Goal: Task Accomplishment & Management: Complete application form

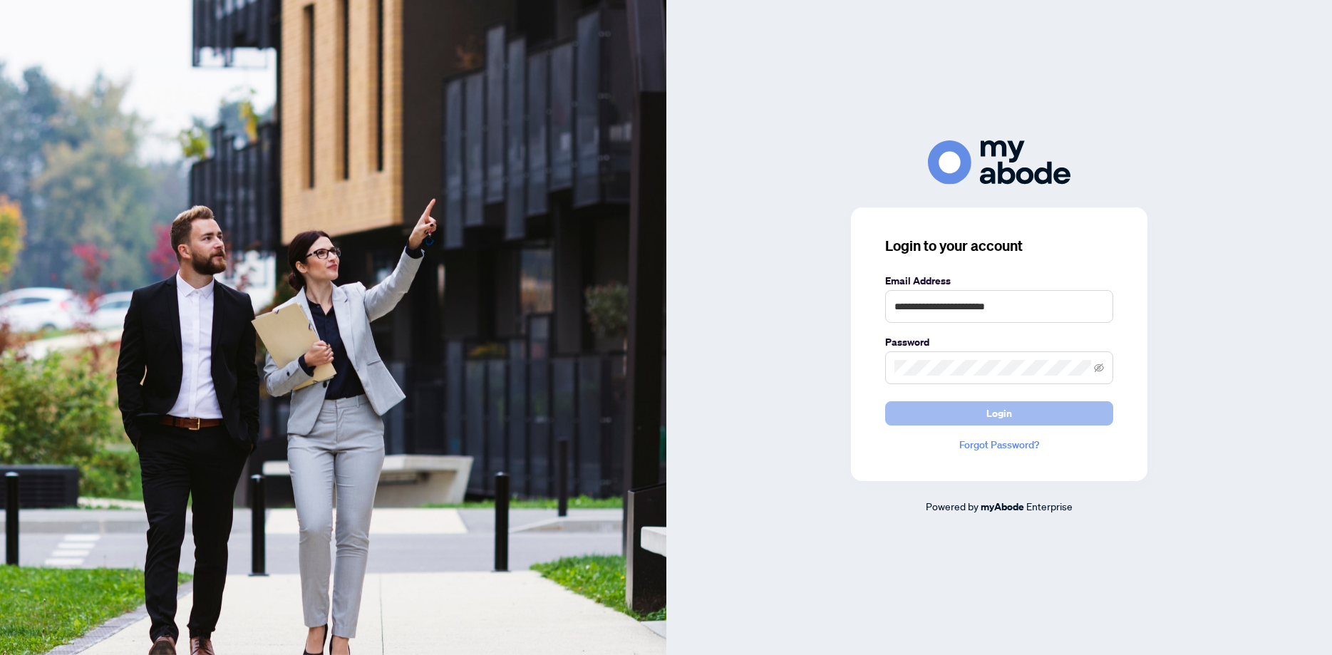
click at [972, 412] on button "Login" at bounding box center [999, 413] width 228 height 24
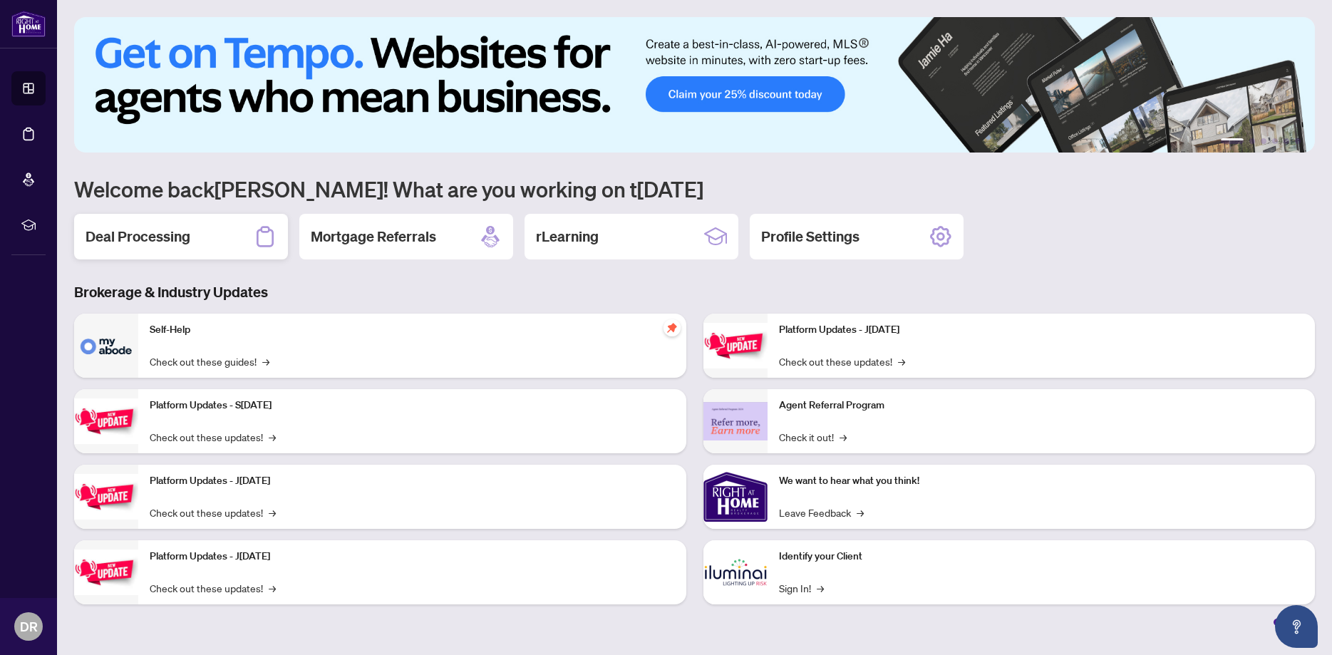
click at [132, 244] on h2 "Deal Processing" at bounding box center [137, 237] width 105 height 20
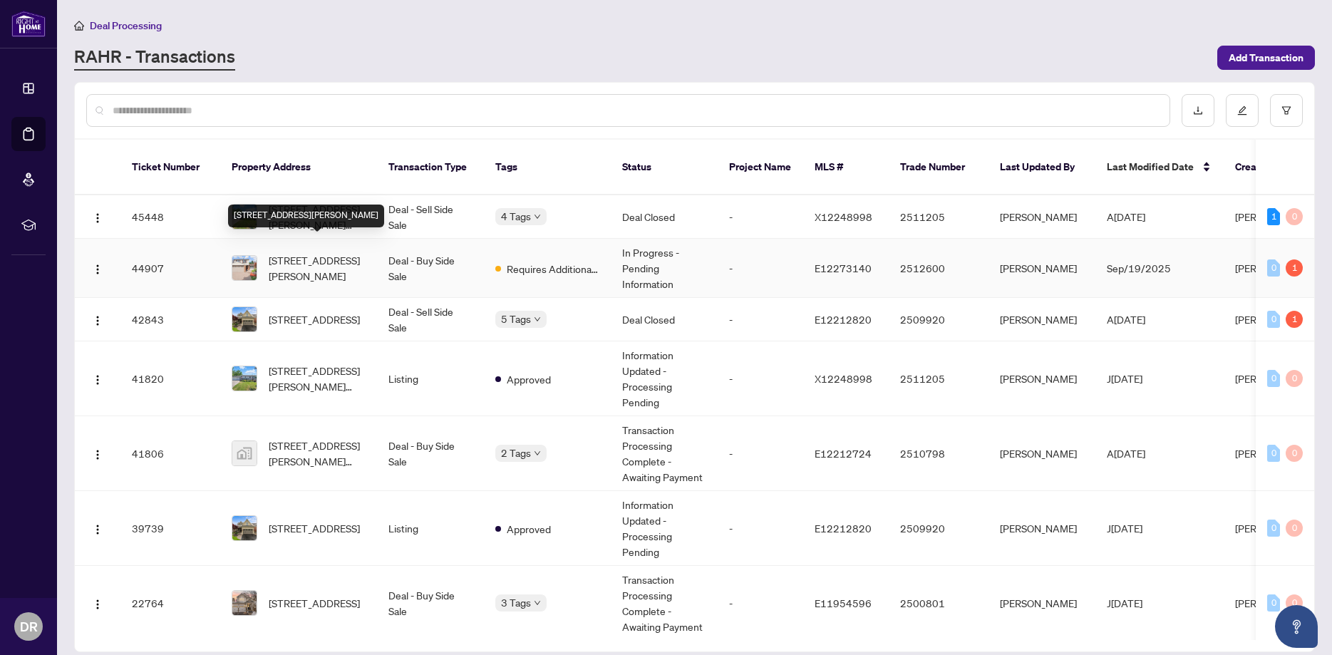
click at [289, 259] on span "[STREET_ADDRESS][PERSON_NAME]" at bounding box center [317, 267] width 97 height 31
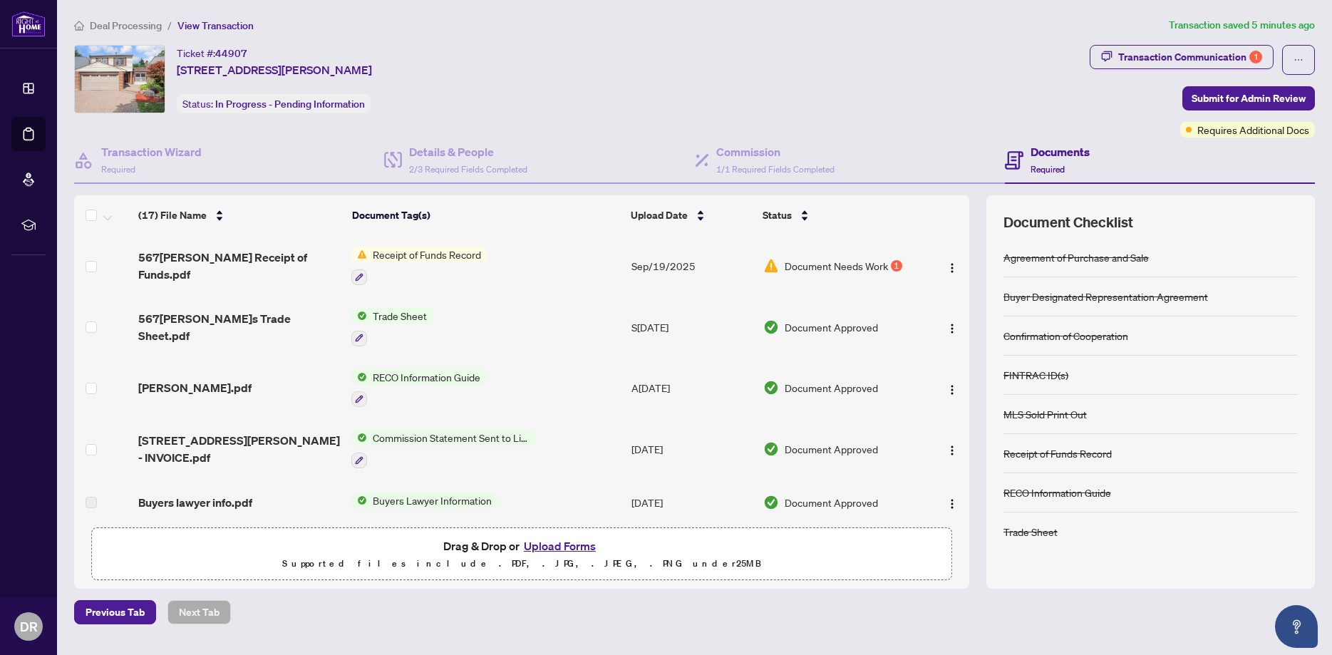
click at [795, 268] on span "Document Needs Work" at bounding box center [835, 266] width 103 height 16
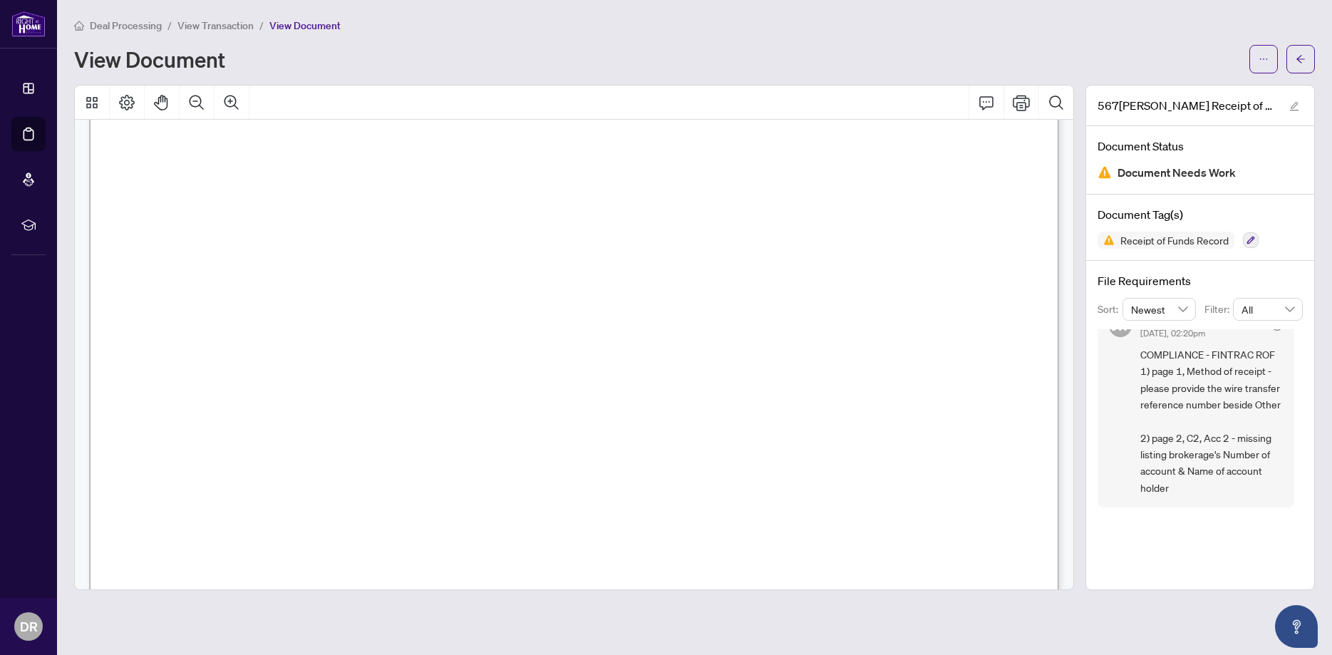
scroll to position [1389, 0]
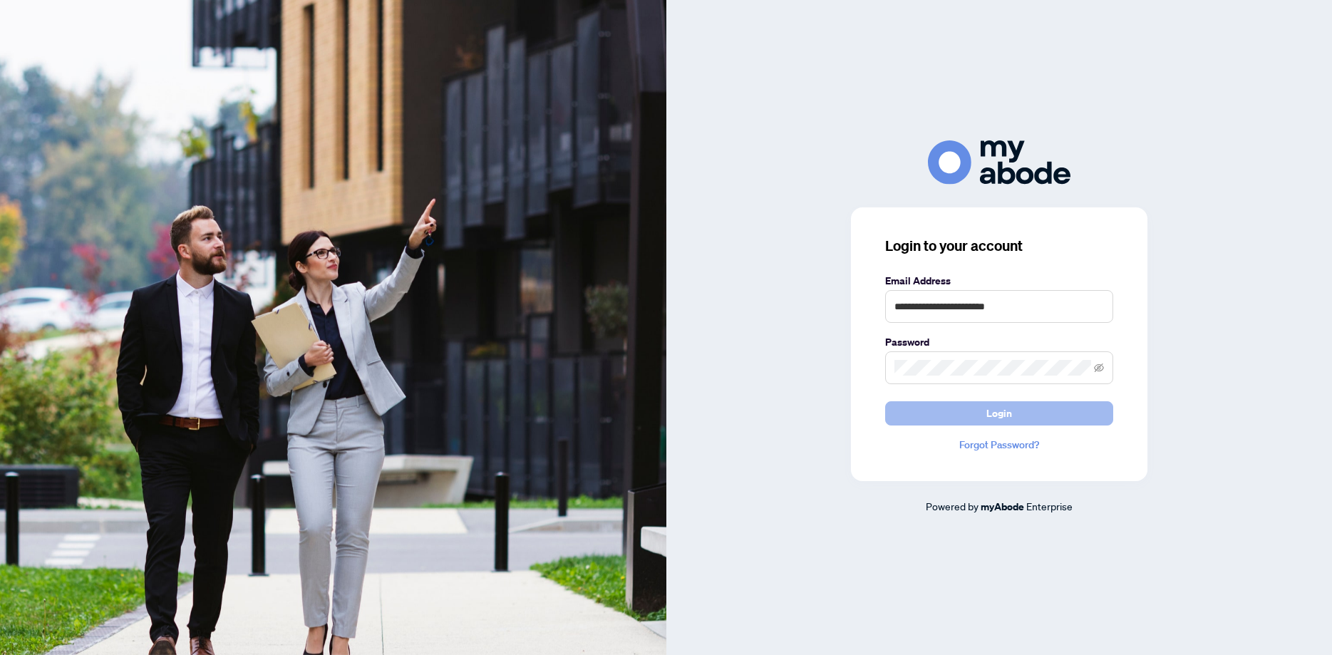
click at [982, 417] on button "Login" at bounding box center [999, 413] width 228 height 24
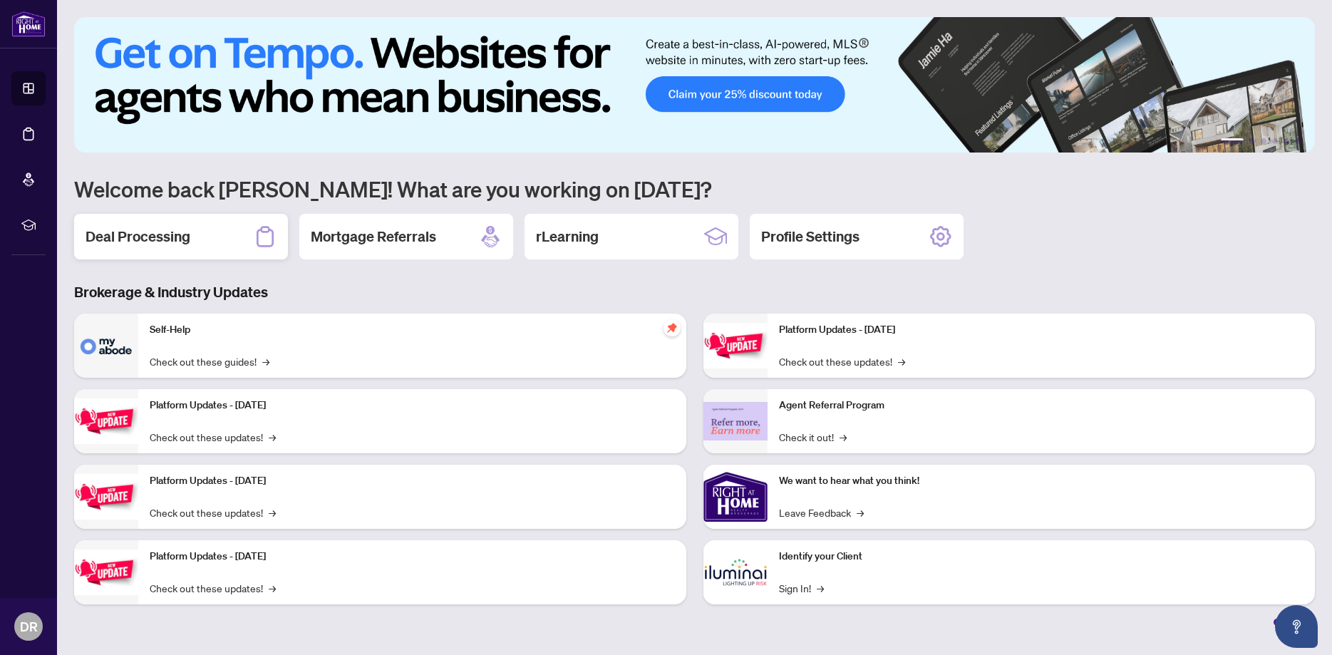
click at [155, 239] on h2 "Deal Processing" at bounding box center [137, 237] width 105 height 20
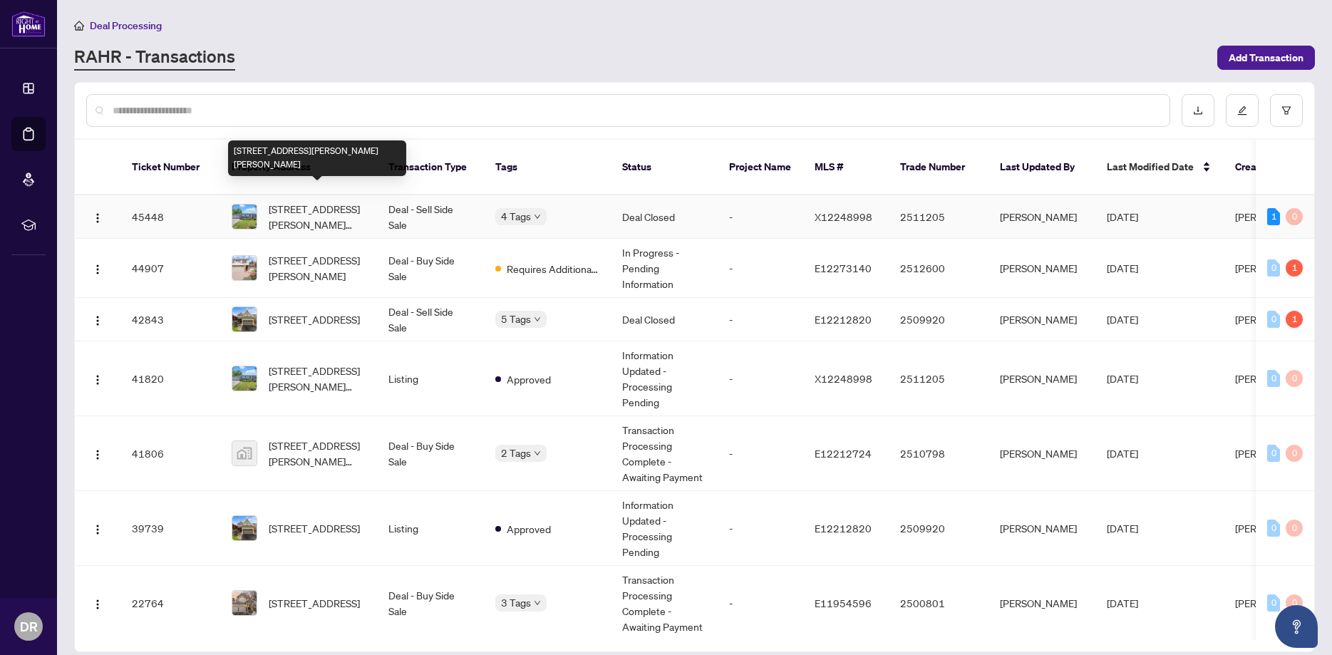
click at [297, 201] on span "[STREET_ADDRESS][PERSON_NAME][PERSON_NAME]" at bounding box center [317, 216] width 97 height 31
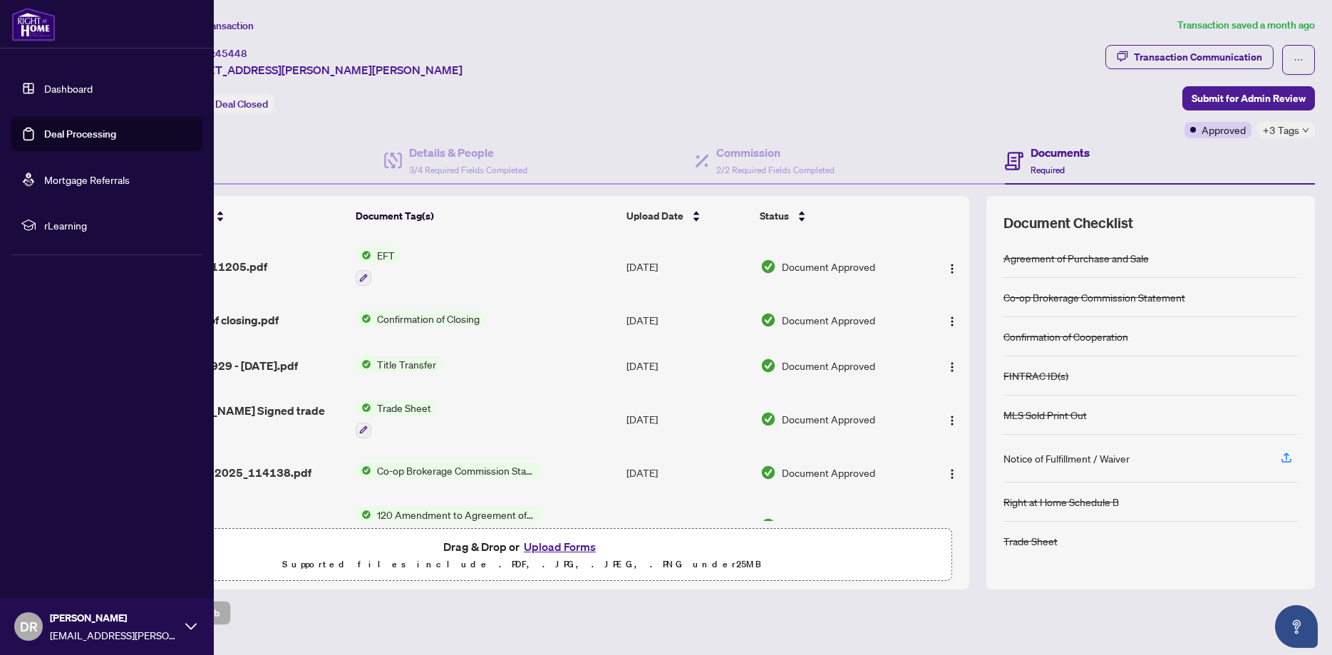
click at [68, 85] on link "Dashboard" at bounding box center [68, 88] width 48 height 13
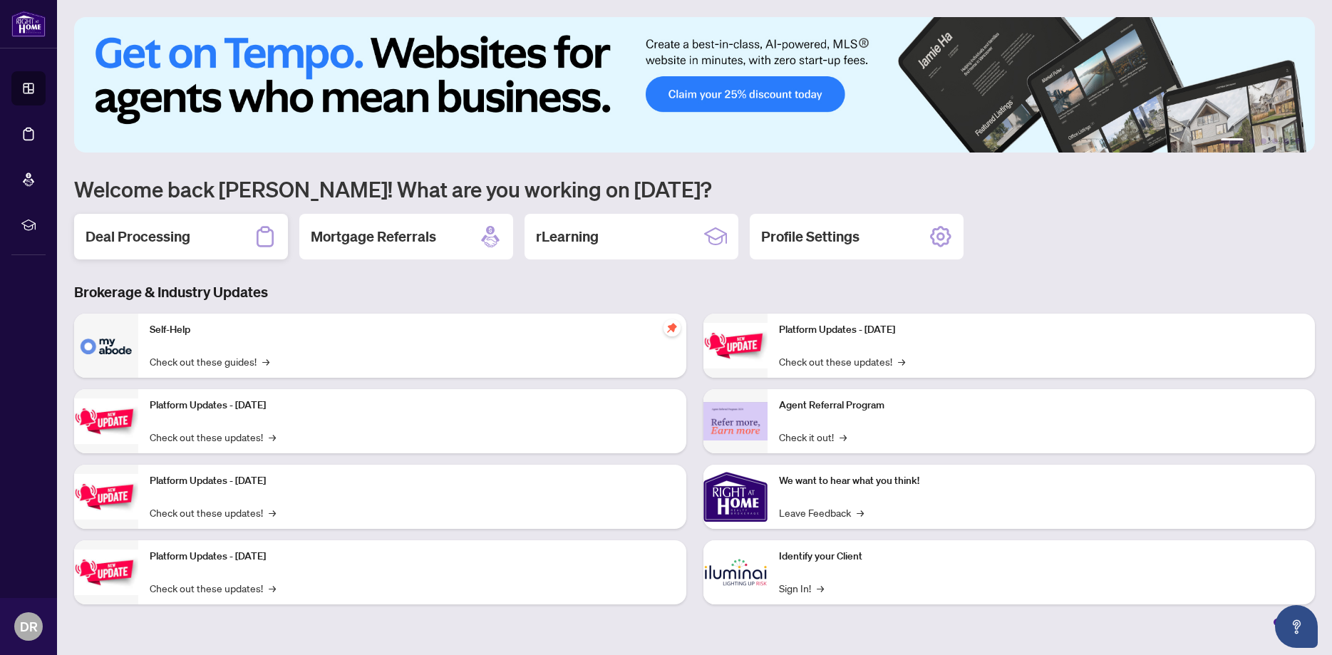
click at [175, 228] on h2 "Deal Processing" at bounding box center [137, 237] width 105 height 20
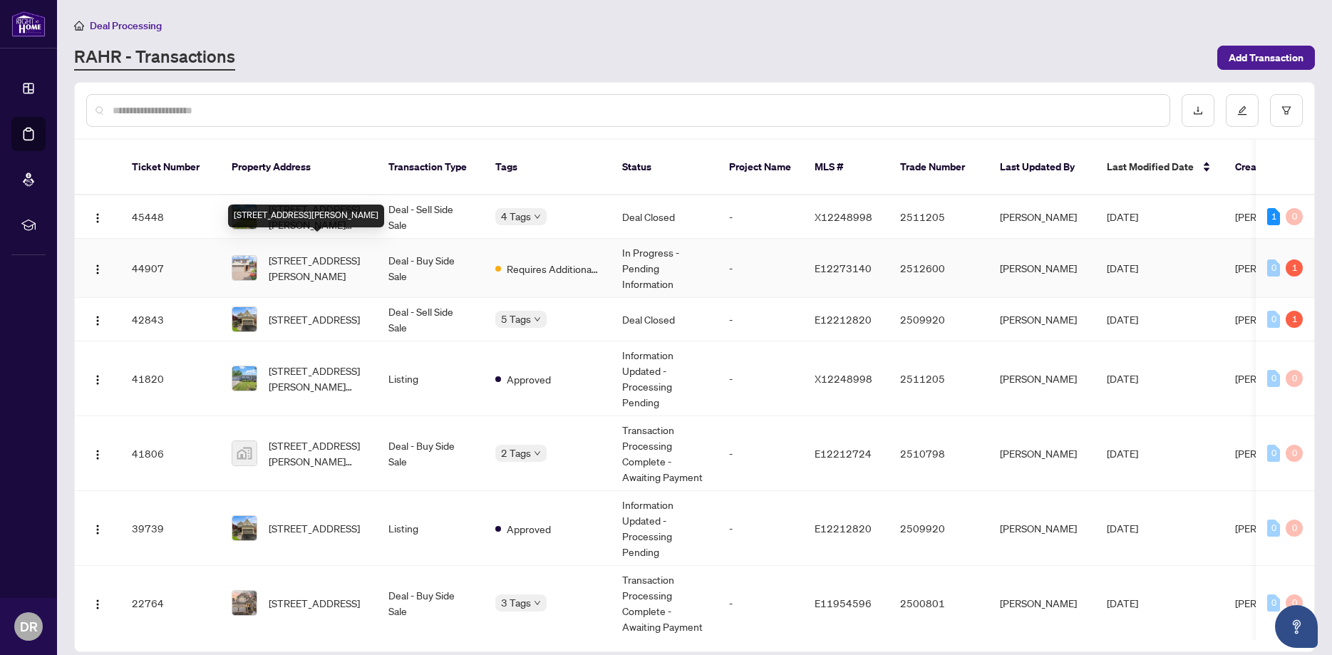
click at [293, 260] on span "[STREET_ADDRESS][PERSON_NAME]" at bounding box center [317, 267] width 97 height 31
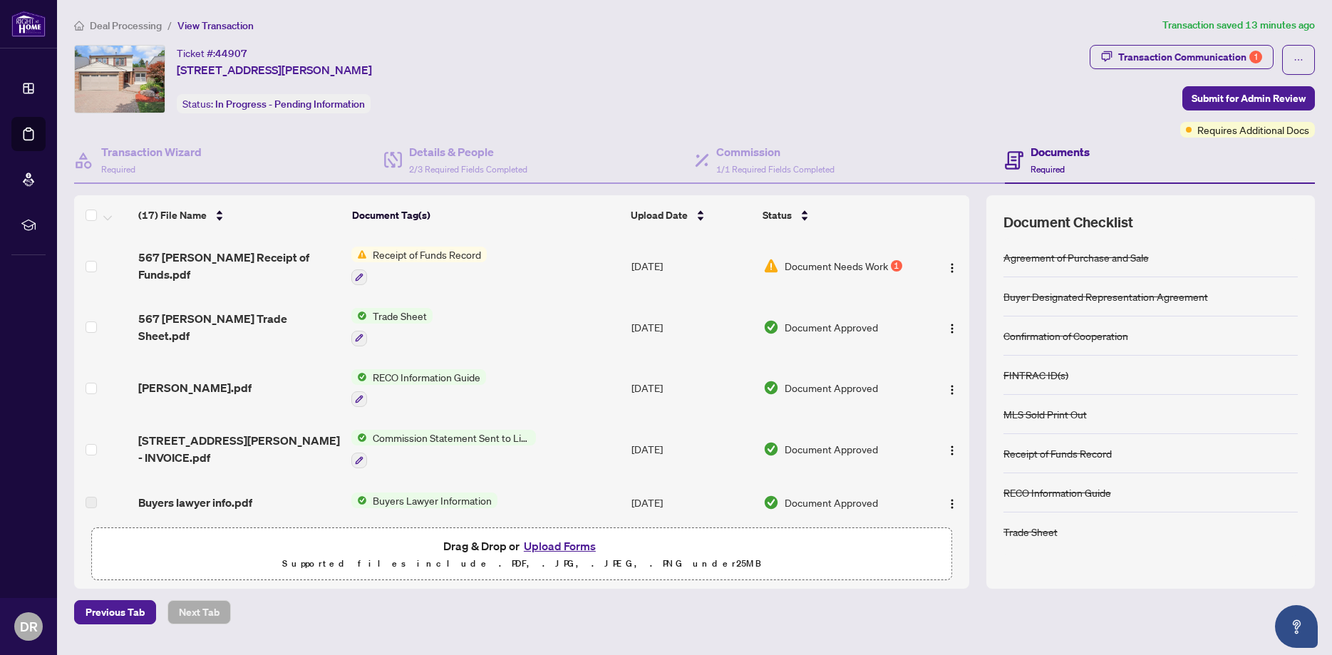
click at [826, 269] on span "Document Needs Work" at bounding box center [835, 266] width 103 height 16
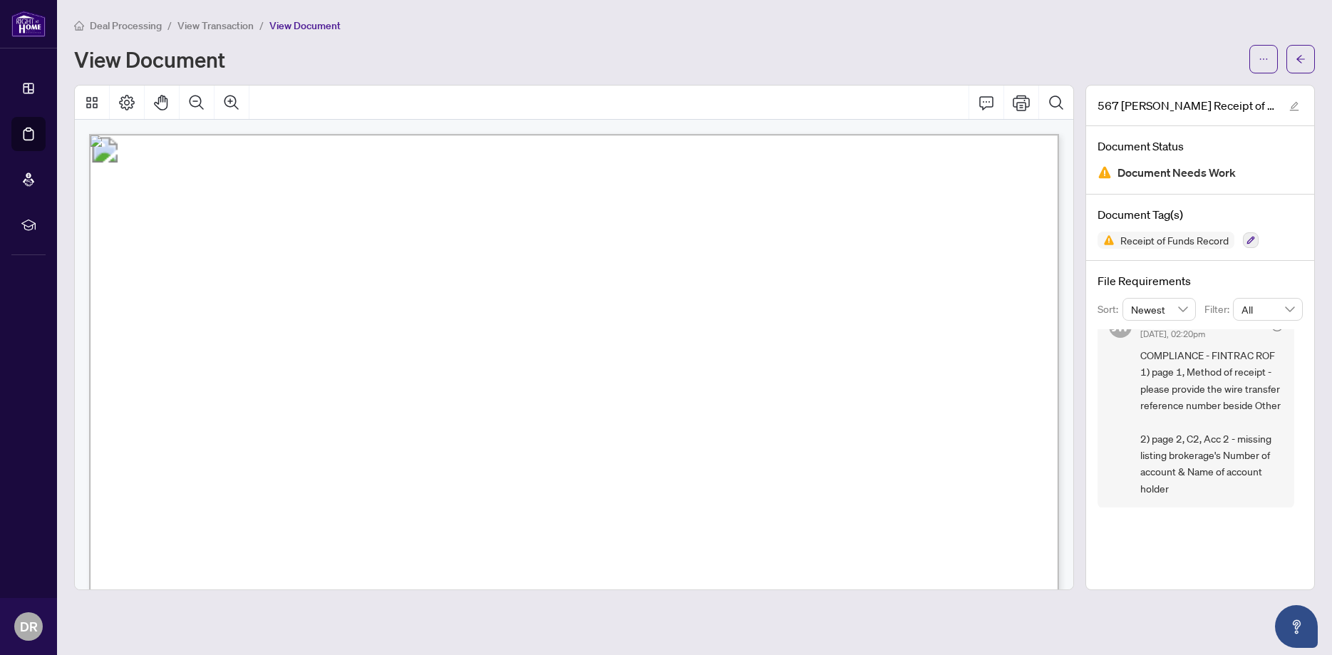
scroll to position [26, 0]
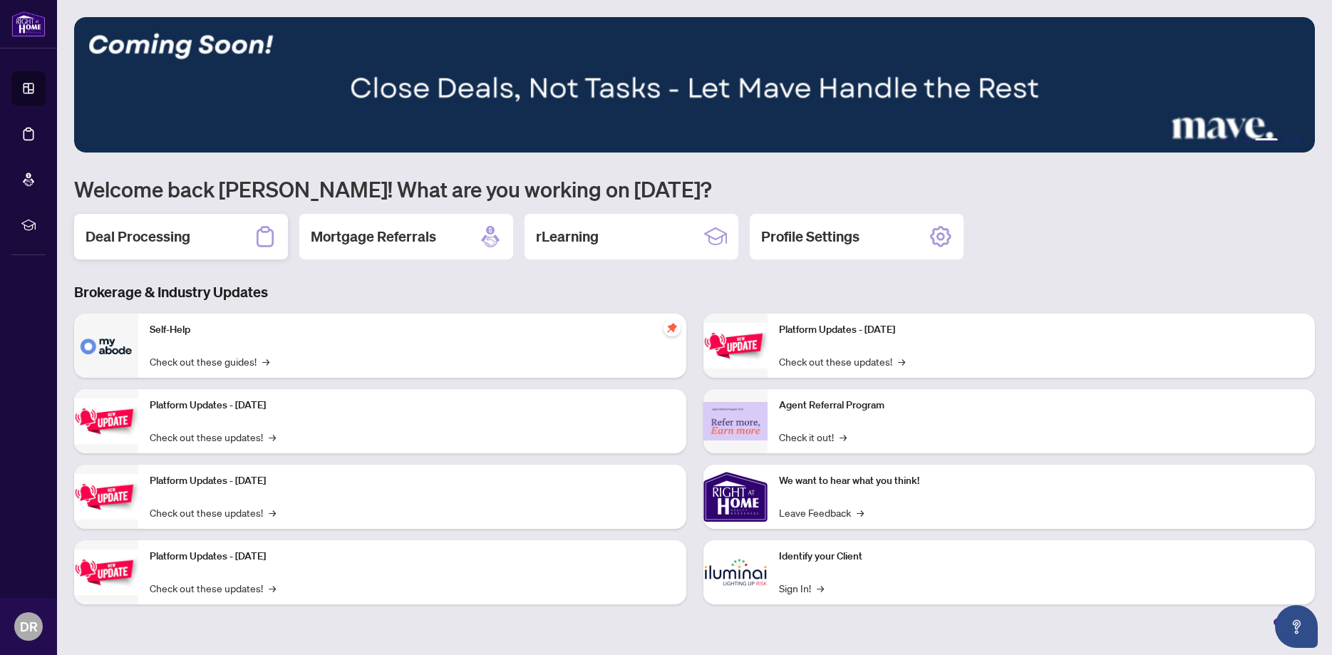
click at [135, 247] on div "Deal Processing" at bounding box center [181, 237] width 214 height 46
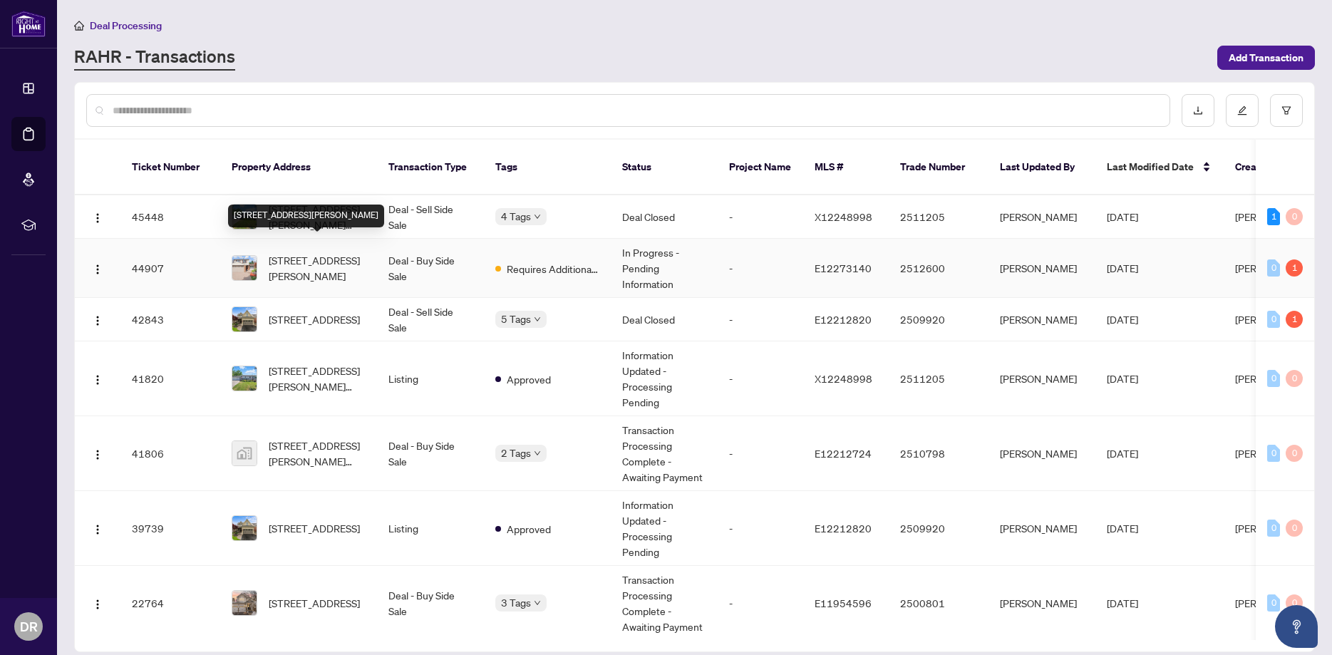
click at [290, 257] on span "[STREET_ADDRESS][PERSON_NAME]" at bounding box center [317, 267] width 97 height 31
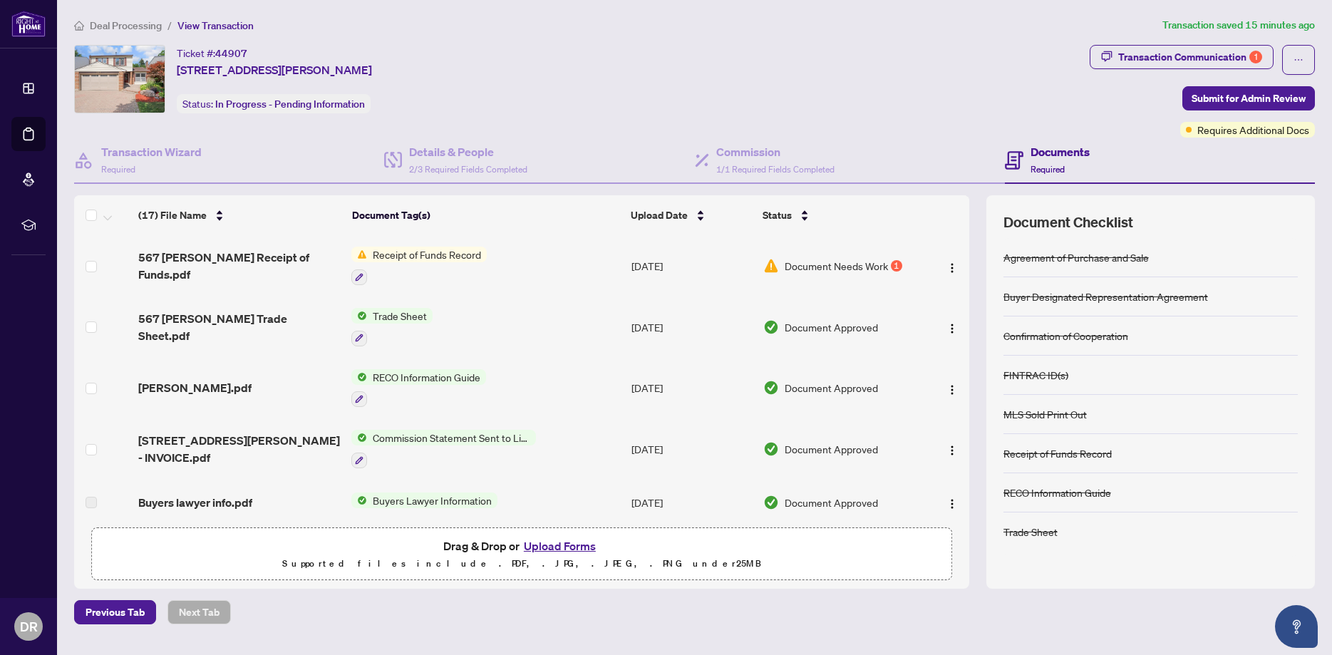
click at [551, 546] on button "Upload Forms" at bounding box center [559, 545] width 81 height 19
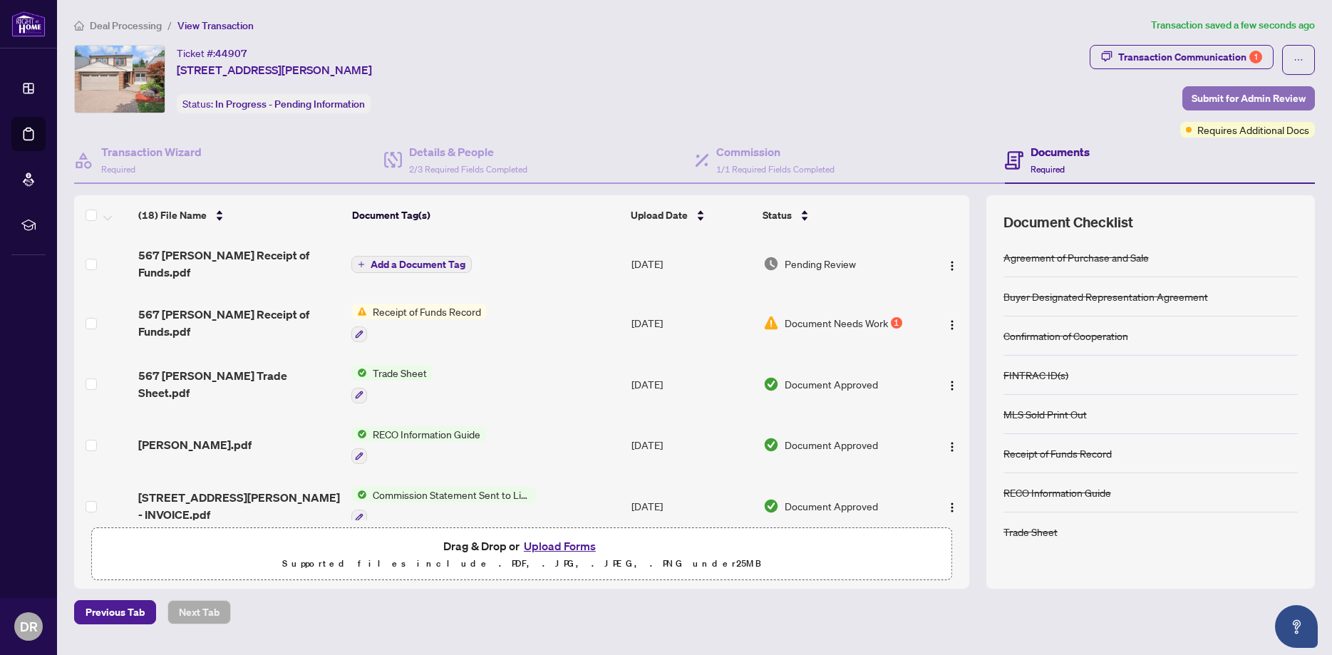
click at [1213, 102] on span "Submit for Admin Review" at bounding box center [1248, 98] width 114 height 23
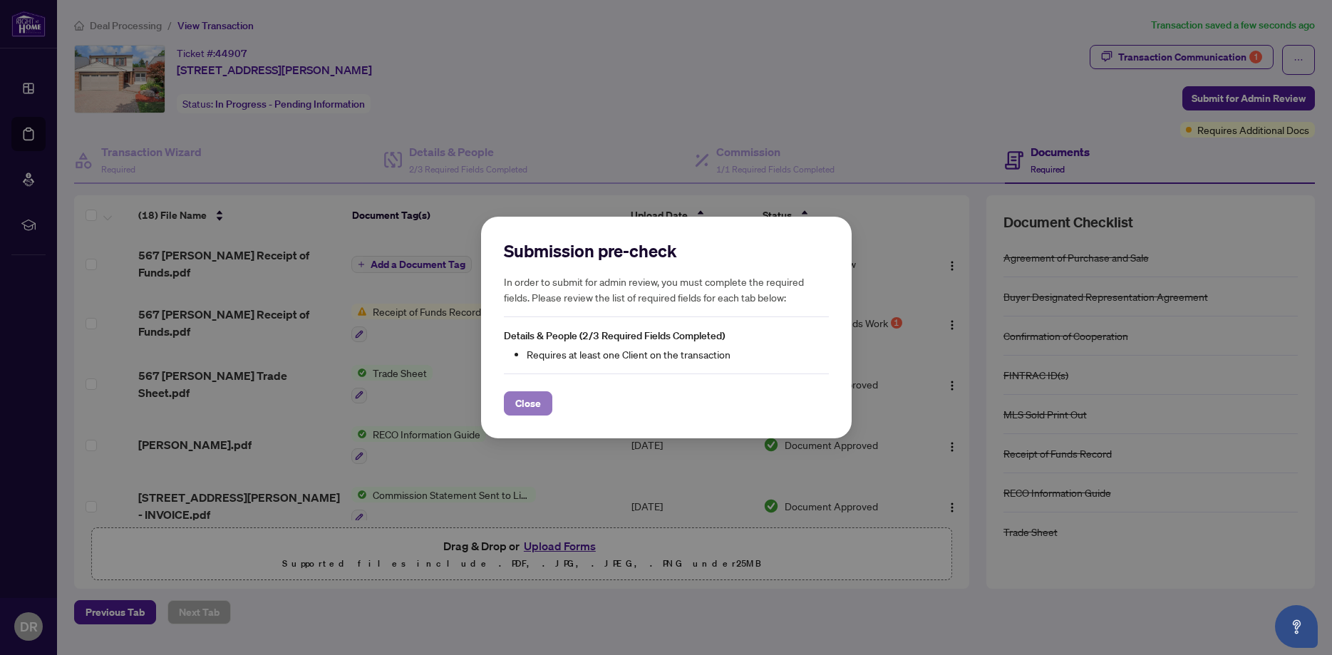
click at [531, 399] on span "Close" at bounding box center [528, 403] width 26 height 23
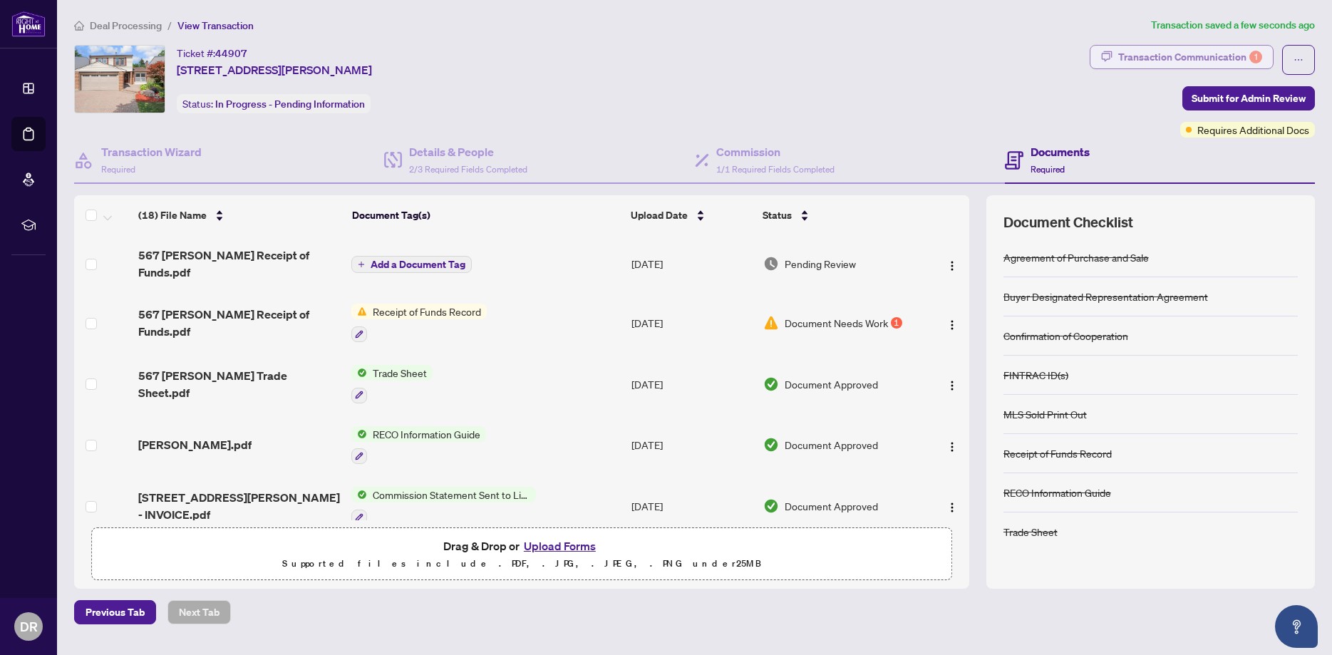
click at [1133, 54] on div "Transaction Communication 1" at bounding box center [1190, 57] width 144 height 23
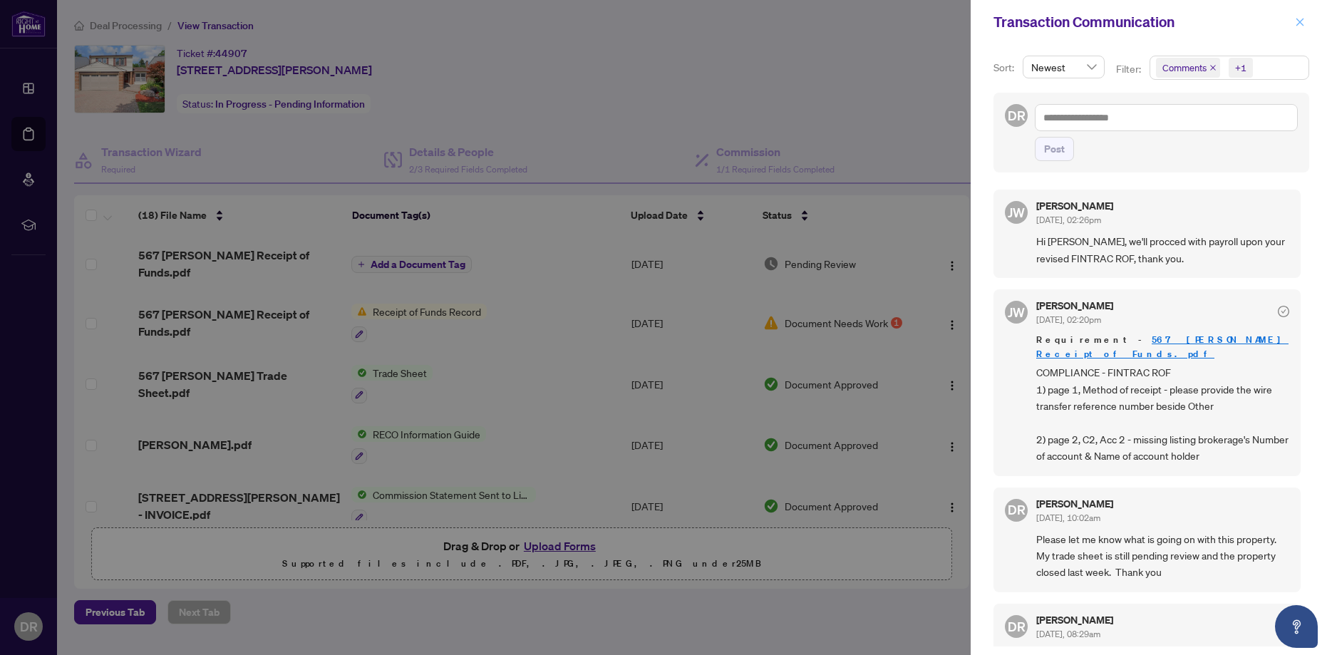
click at [1301, 18] on icon "close" at bounding box center [1300, 22] width 10 height 10
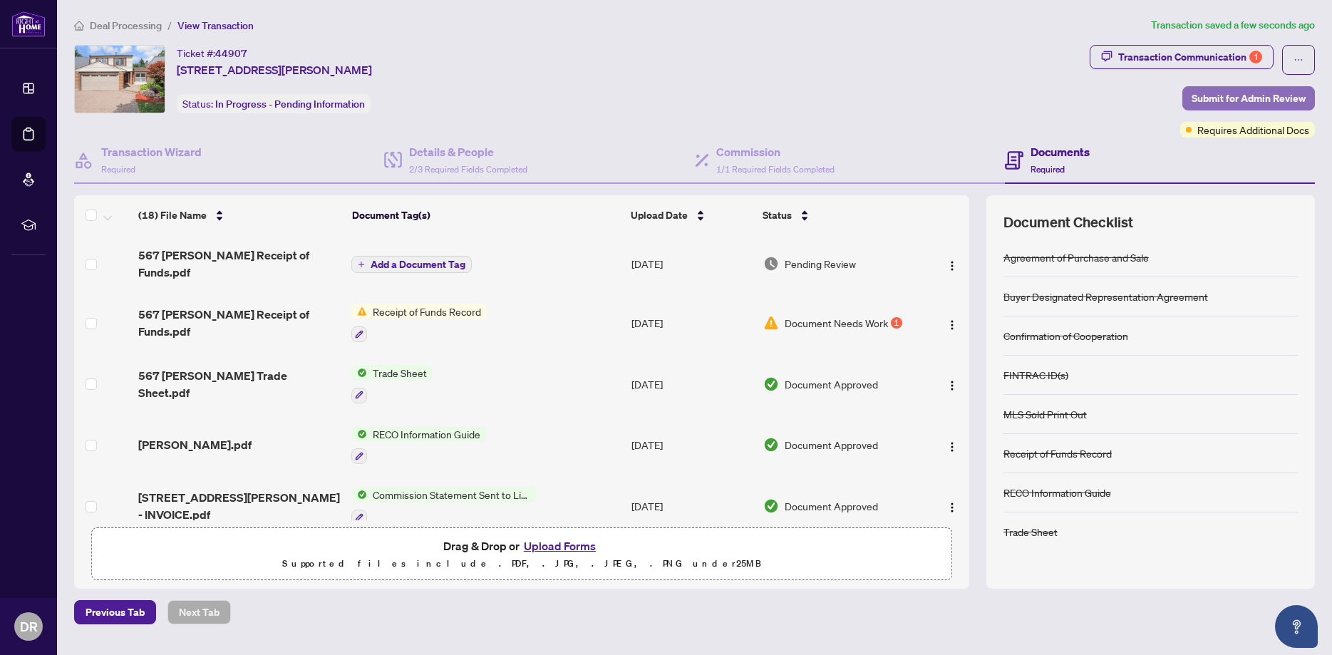
click at [1241, 105] on span "Submit for Admin Review" at bounding box center [1248, 98] width 114 height 23
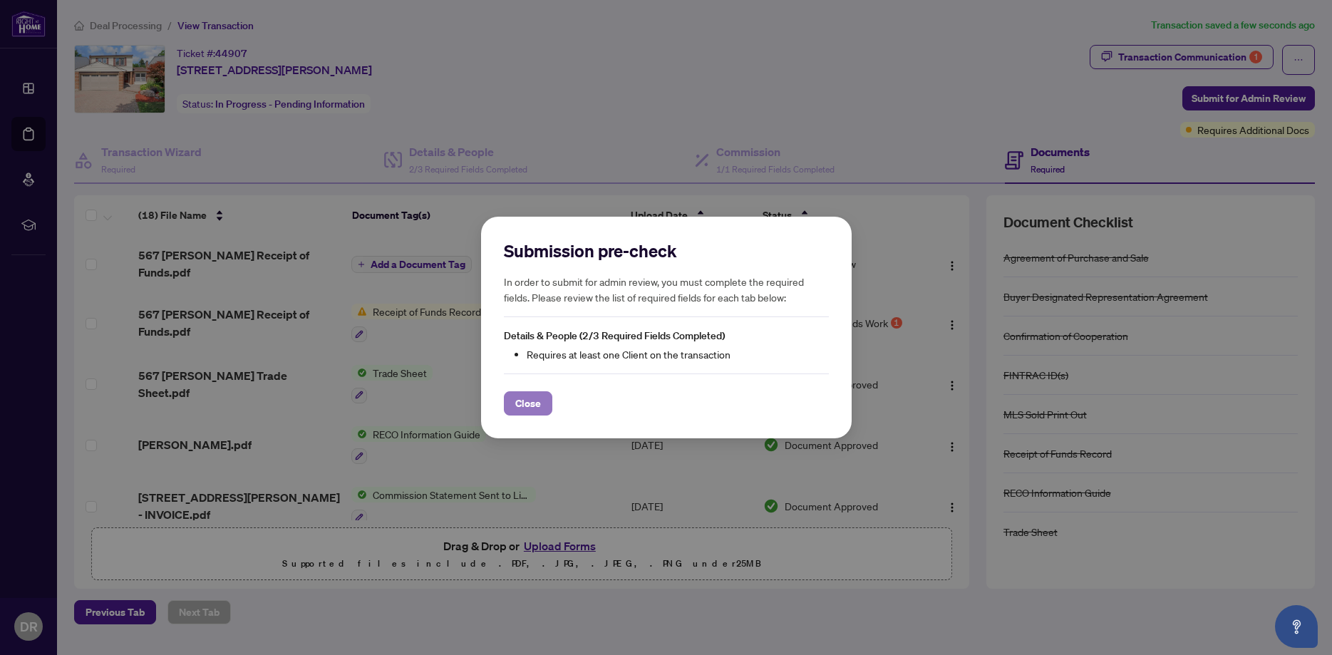
click at [528, 401] on span "Close" at bounding box center [528, 403] width 26 height 23
